Goal: Task Accomplishment & Management: Manage account settings

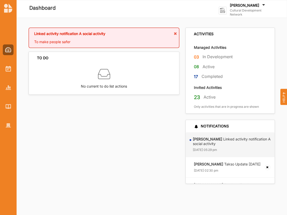
click at [237, 9] on label "Cultural Development Network" at bounding box center [251, 12] width 42 height 8
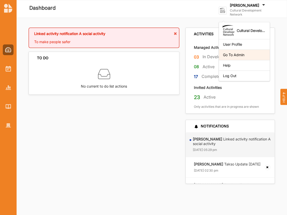
click at [235, 54] on div "Go To Admin" at bounding box center [244, 55] width 43 height 5
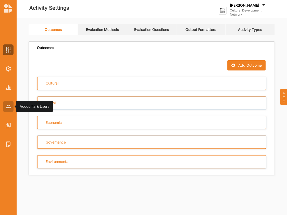
click at [8, 107] on img at bounding box center [8, 106] width 5 height 3
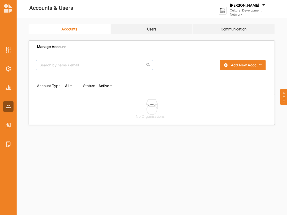
click at [147, 28] on link "Users" at bounding box center [152, 29] width 82 height 10
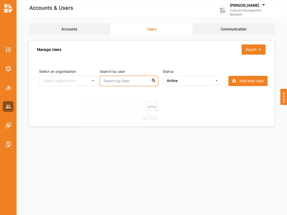
click at [117, 80] on input "text" at bounding box center [129, 81] width 58 height 10
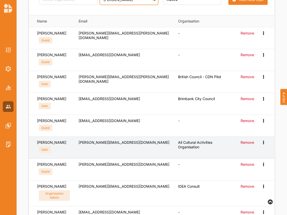
scroll to position [84, 0]
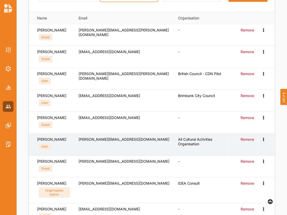
type input "[PERSON_NAME]"
click at [264, 138] on icon at bounding box center [263, 139] width 4 height 4
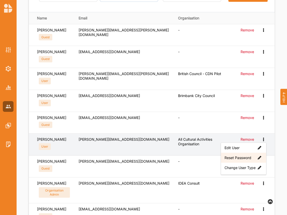
click at [240, 157] on label "Reset Password" at bounding box center [244, 157] width 38 height 5
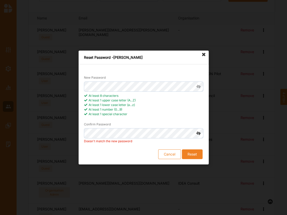
click at [199, 136] on icon at bounding box center [198, 133] width 9 height 10
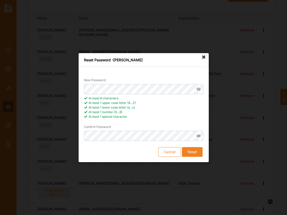
click at [193, 151] on button "Reset" at bounding box center [192, 152] width 21 height 10
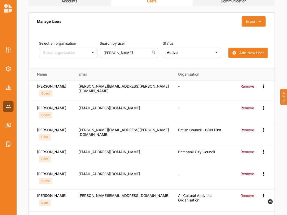
scroll to position [0, 0]
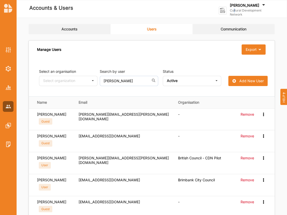
click at [235, 9] on label "Cultural Development Network" at bounding box center [251, 12] width 42 height 8
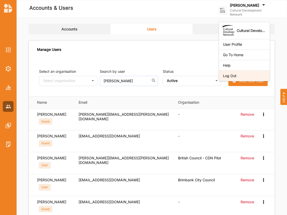
click at [233, 76] on div "Log Out" at bounding box center [244, 76] width 43 height 5
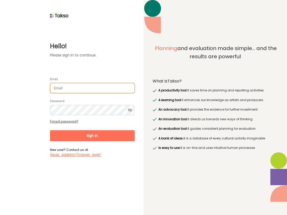
type input "[PERSON_NAME][EMAIL_ADDRESS][DOMAIN_NAME]"
